Goal: Information Seeking & Learning: Learn about a topic

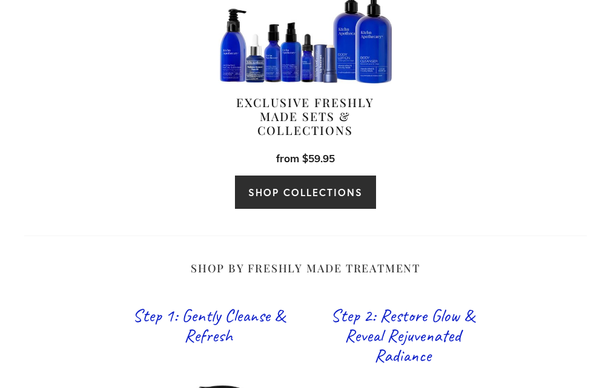
scroll to position [485, 0]
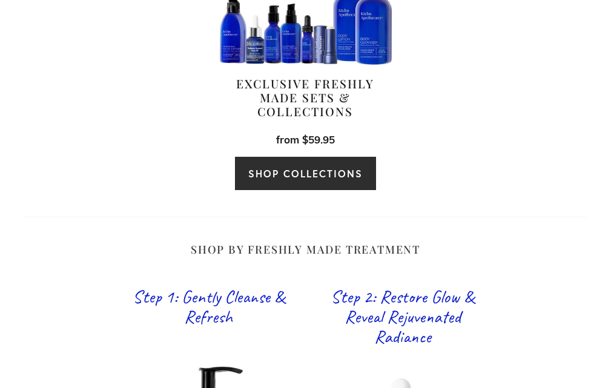
click at [331, 166] on link "SHOP COLLECTIONS" at bounding box center [305, 173] width 142 height 35
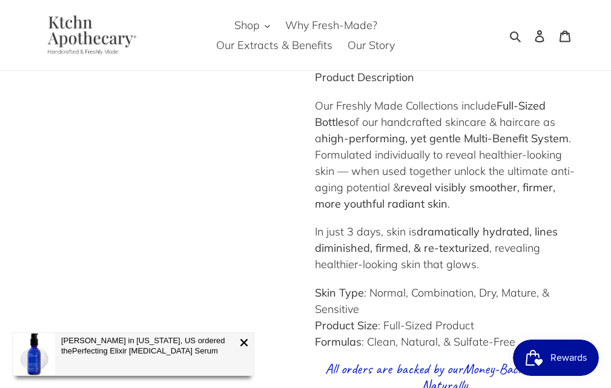
scroll to position [969, 0]
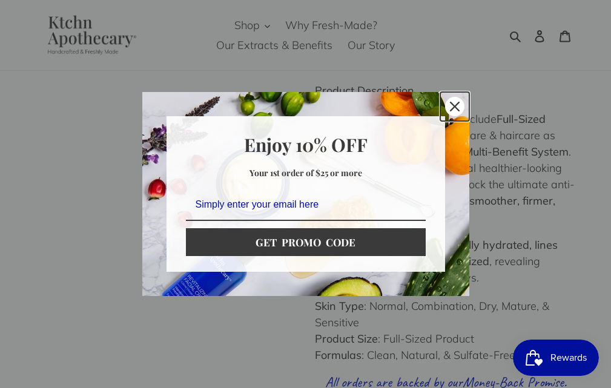
click at [452, 101] on div "Close" at bounding box center [454, 106] width 19 height 19
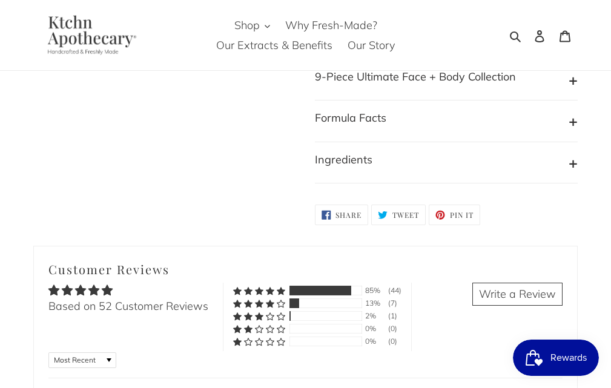
scroll to position [1515, 0]
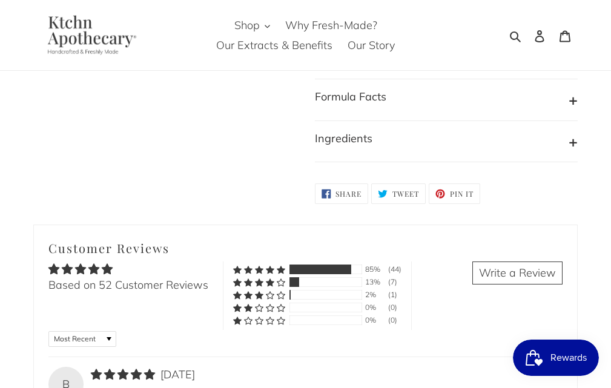
click at [452, 101] on button "Formula Facts" at bounding box center [447, 99] width 264 height 23
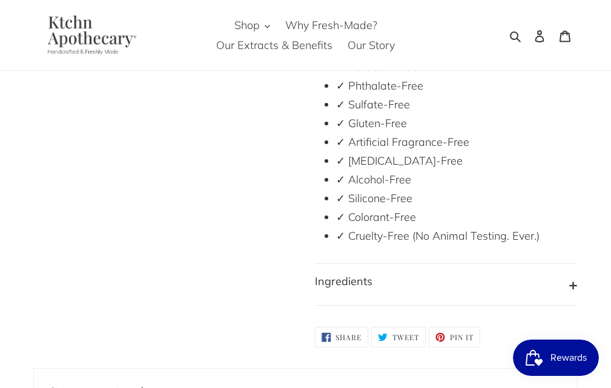
scroll to position [1636, 0]
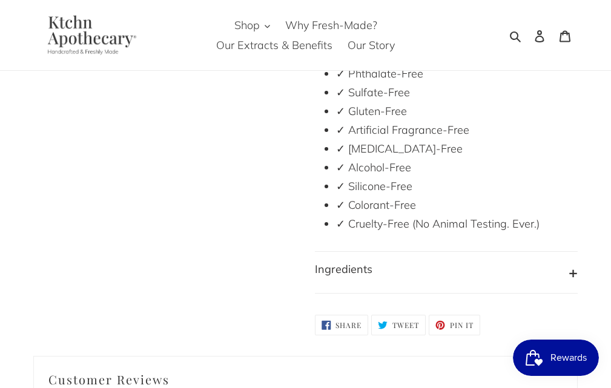
click at [483, 276] on button "Ingredients" at bounding box center [447, 272] width 264 height 23
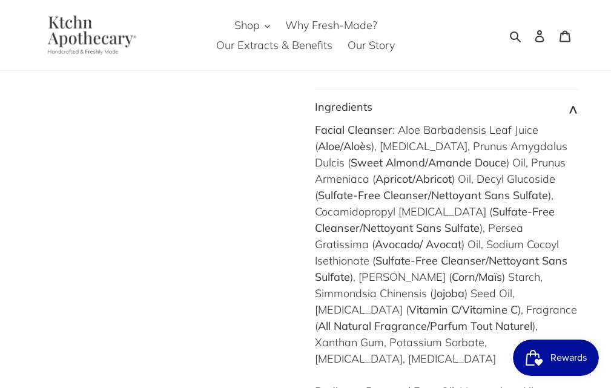
scroll to position [1818, 0]
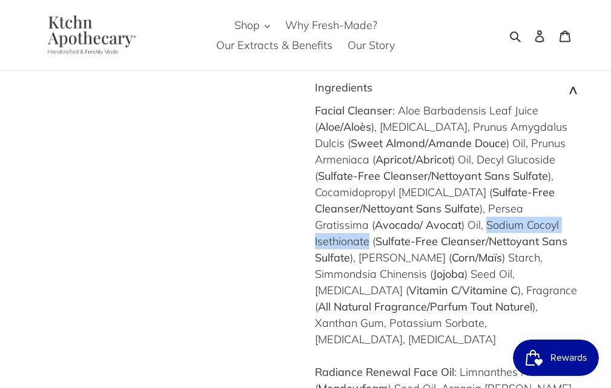
drag, startPoint x: 431, startPoint y: 223, endPoint x: 575, endPoint y: 222, distance: 143.6
copy div "Sodium Cocoyl Isethionate"
